Goal: Task Accomplishment & Management: Complete application form

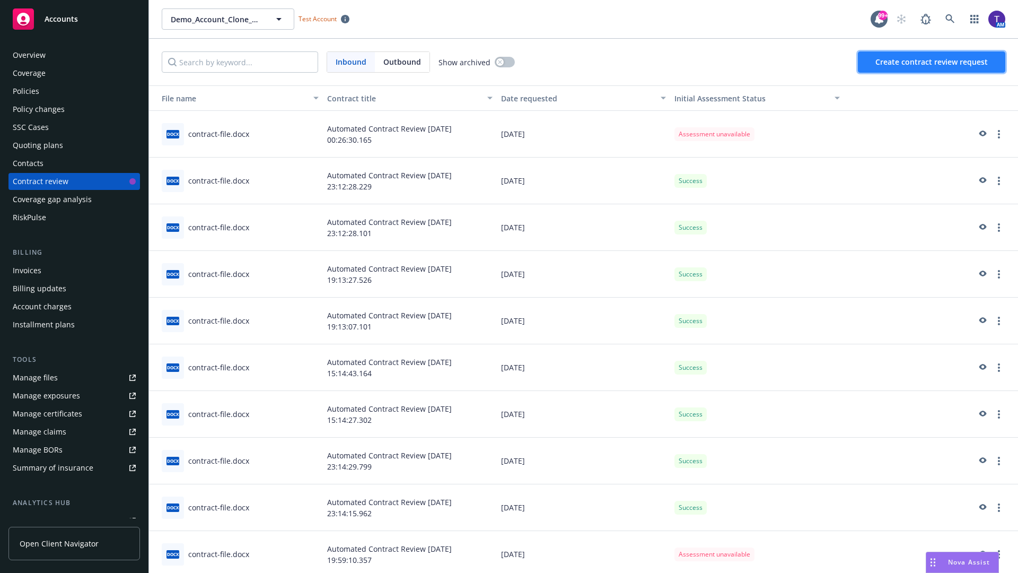
click at [932, 62] on span "Create contract review request" at bounding box center [932, 62] width 112 height 10
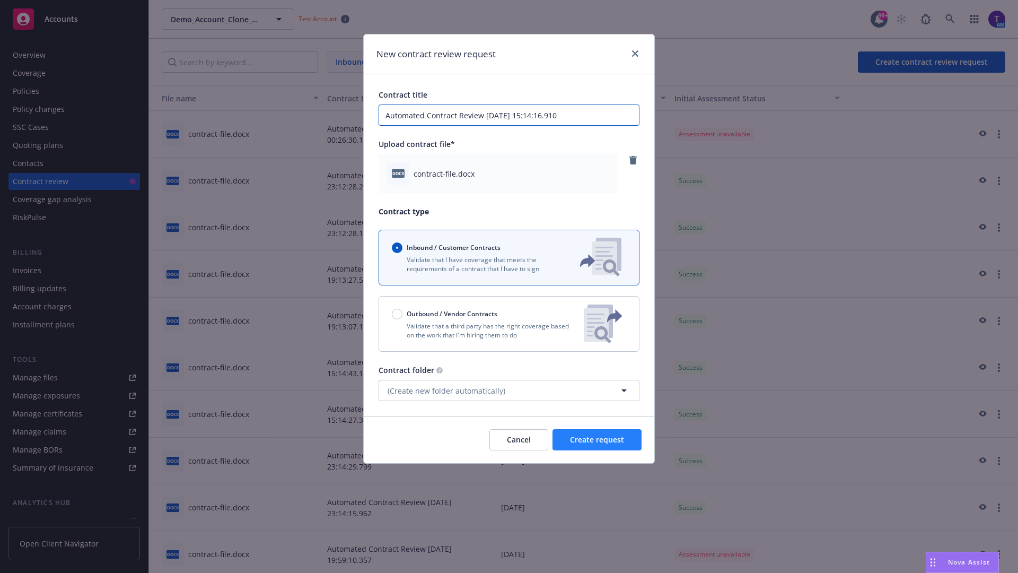
type input "Automated Contract Review 08-13-2025 15:14:16.910"
click at [597, 440] on span "Create request" at bounding box center [597, 439] width 54 height 10
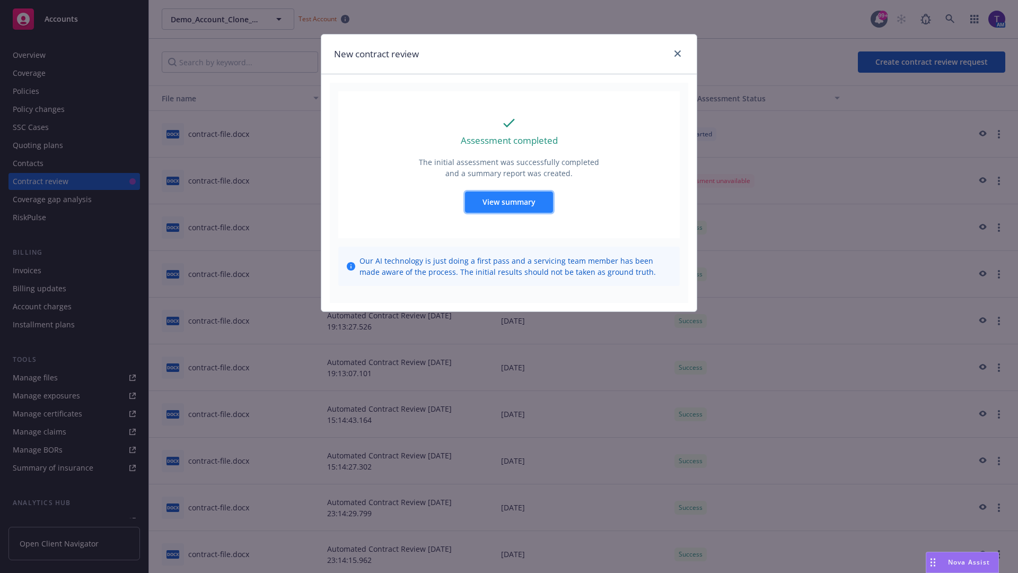
click at [509, 202] on span "View summary" at bounding box center [509, 202] width 53 height 10
